Goal: Task Accomplishment & Management: Use online tool/utility

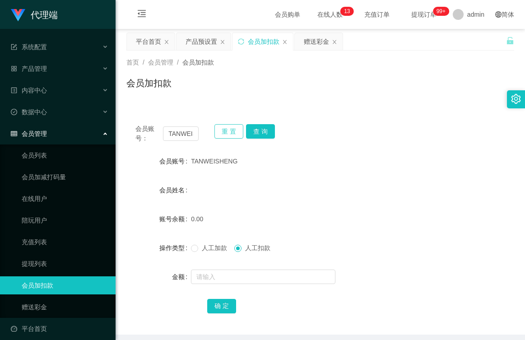
click at [227, 132] on button "重 置" at bounding box center [228, 131] width 29 height 14
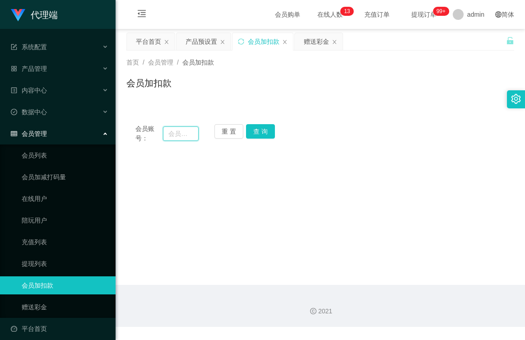
click at [188, 132] on input "text" at bounding box center [181, 133] width 36 height 14
paste input "82864099"
type input "82864099"
click at [258, 131] on button "查 询" at bounding box center [260, 131] width 29 height 14
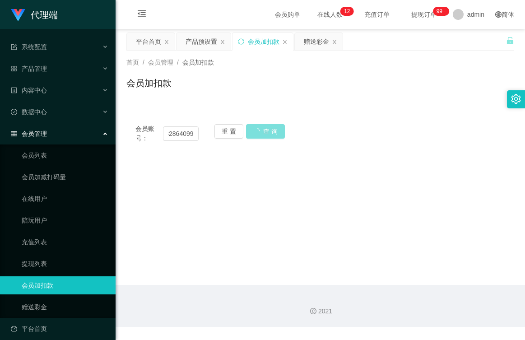
scroll to position [0, 0]
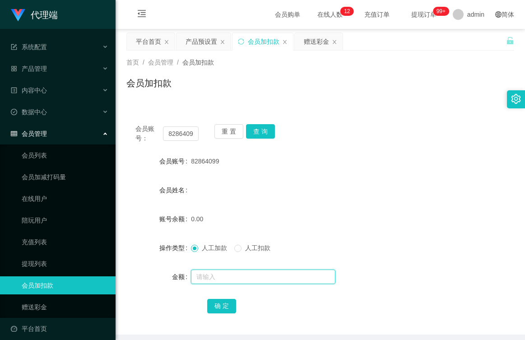
click at [214, 280] on input "text" at bounding box center [263, 277] width 144 height 14
type input "100"
click at [222, 305] on button "确 定" at bounding box center [221, 306] width 29 height 14
click at [203, 44] on div "产品预设置" at bounding box center [202, 41] width 32 height 17
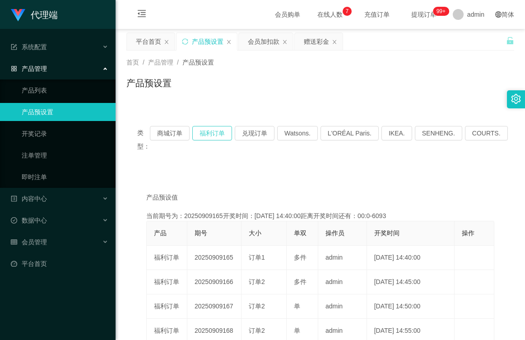
click at [225, 138] on button "福利订单" at bounding box center [212, 133] width 40 height 14
click at [218, 130] on button "福利订单" at bounding box center [212, 133] width 40 height 14
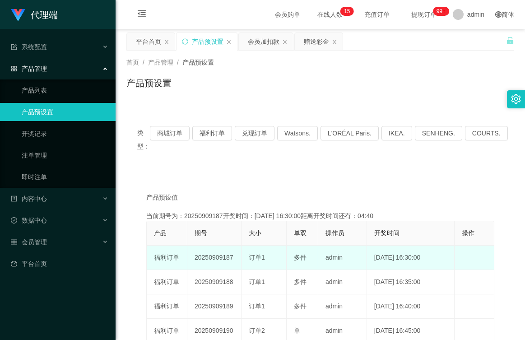
drag, startPoint x: 233, startPoint y: 256, endPoint x: 194, endPoint y: 260, distance: 39.5
click at [194, 260] on td "20250909187" at bounding box center [214, 258] width 54 height 24
copy td "20250909187"
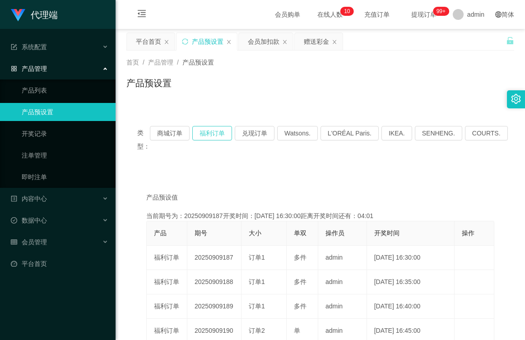
click at [220, 132] on button "福利订单" at bounding box center [212, 133] width 40 height 14
click at [215, 134] on button "福利订单" at bounding box center [212, 133] width 40 height 14
click at [206, 128] on button "福利订单" at bounding box center [212, 133] width 40 height 14
click at [264, 46] on div "会员加扣款" at bounding box center [264, 41] width 32 height 17
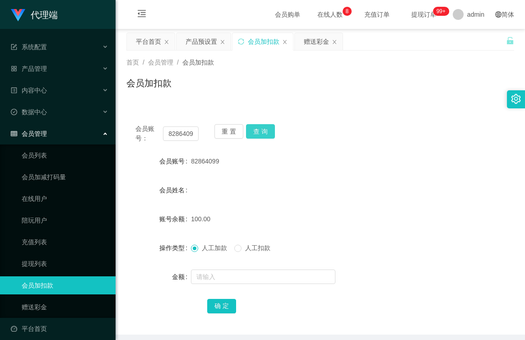
click at [256, 131] on button "查 询" at bounding box center [260, 131] width 29 height 14
click at [256, 134] on button "查 询" at bounding box center [260, 131] width 29 height 14
click at [324, 41] on div "赠送彩金" at bounding box center [316, 41] width 25 height 17
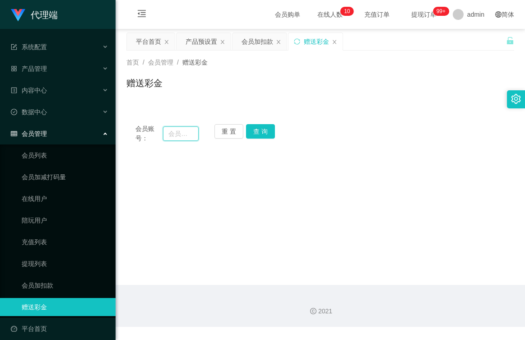
click at [181, 135] on input "text" at bounding box center [181, 133] width 36 height 14
paste input "收款人姓名 : 银行名称： 银行帐户： PayNow快捷收款： 恭喜您升级流程已完成，请提供您的收款账户回款：SGD150"
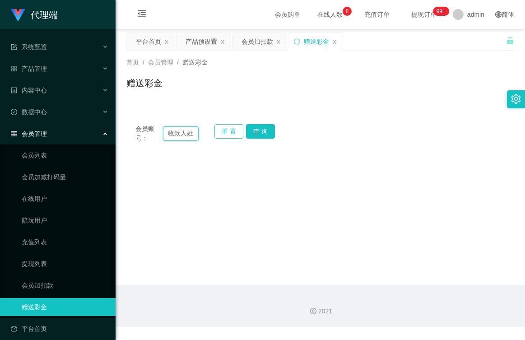
type input "收款人姓"
click at [223, 135] on button "重 置" at bounding box center [228, 131] width 29 height 14
click at [181, 132] on input "text" at bounding box center [181, 133] width 36 height 14
paste input "82864099"
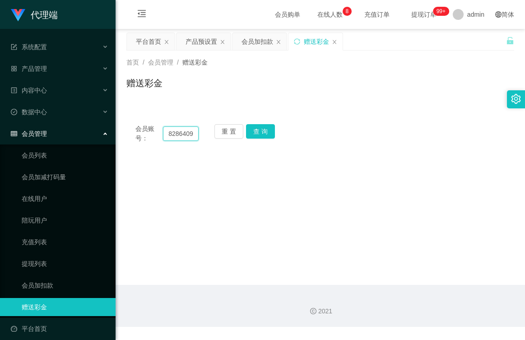
scroll to position [0, 3]
type input "82864099"
click at [254, 133] on button "查 询" at bounding box center [260, 131] width 29 height 14
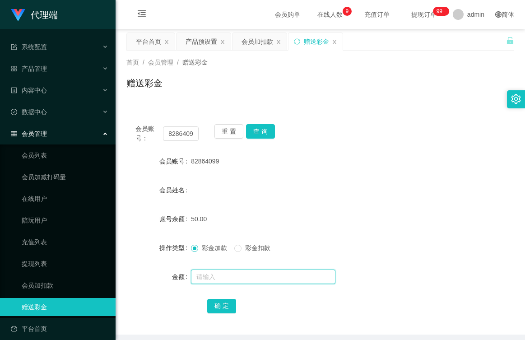
click at [233, 279] on input "text" at bounding box center [263, 277] width 144 height 14
type input "100"
click at [220, 304] on button "确 定" at bounding box center [221, 306] width 29 height 14
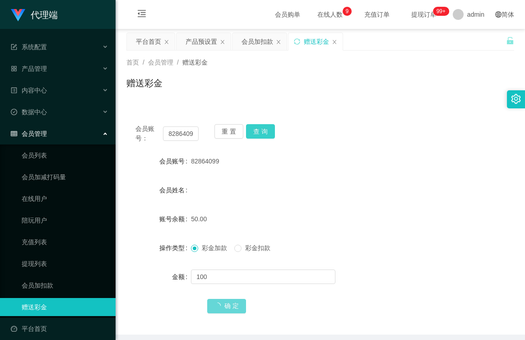
drag, startPoint x: 265, startPoint y: 125, endPoint x: 262, endPoint y: 142, distance: 17.8
click at [265, 124] on div "会员账号： 82864099 重 置 查 询 会员账号 82864099 会员姓名 账号余额 50.00 操作类型 彩金加款 彩金扣款 金额 100 确 定" at bounding box center [320, 224] width 388 height 219
click at [257, 131] on button "查 询" at bounding box center [260, 131] width 29 height 14
click at [245, 40] on div "会员加扣款" at bounding box center [258, 41] width 32 height 17
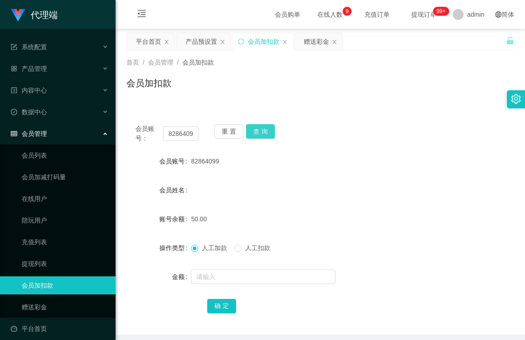
click at [256, 130] on button "查 询" at bounding box center [260, 131] width 29 height 14
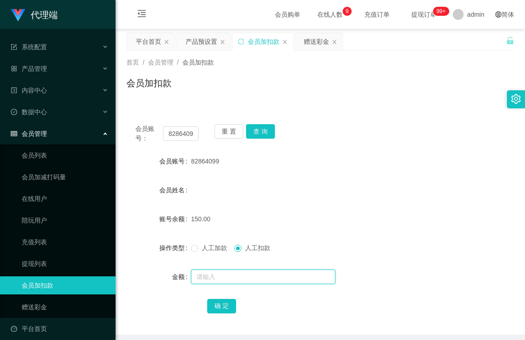
click at [240, 274] on input "text" at bounding box center [263, 277] width 144 height 14
type input "150"
click at [232, 307] on button "确 定" at bounding box center [221, 306] width 29 height 14
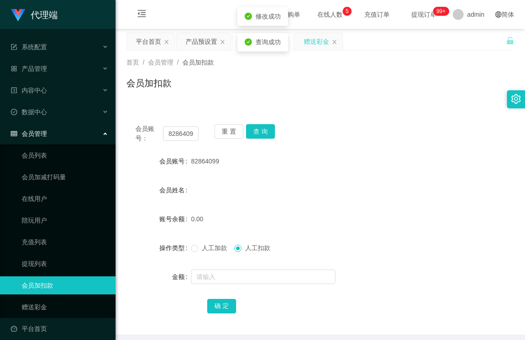
click at [314, 39] on div "赠送彩金" at bounding box center [316, 41] width 25 height 17
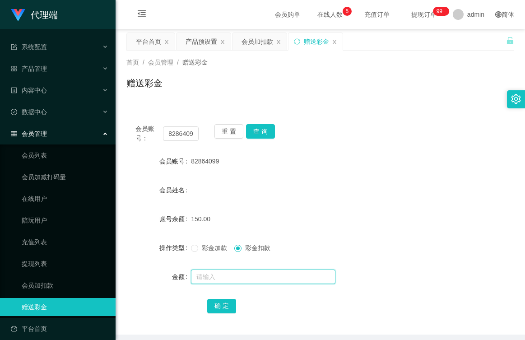
click at [237, 277] on input "text" at bounding box center [263, 277] width 144 height 14
type input "150"
click at [228, 304] on button "确 定" at bounding box center [221, 306] width 29 height 14
